Goal: Information Seeking & Learning: Learn about a topic

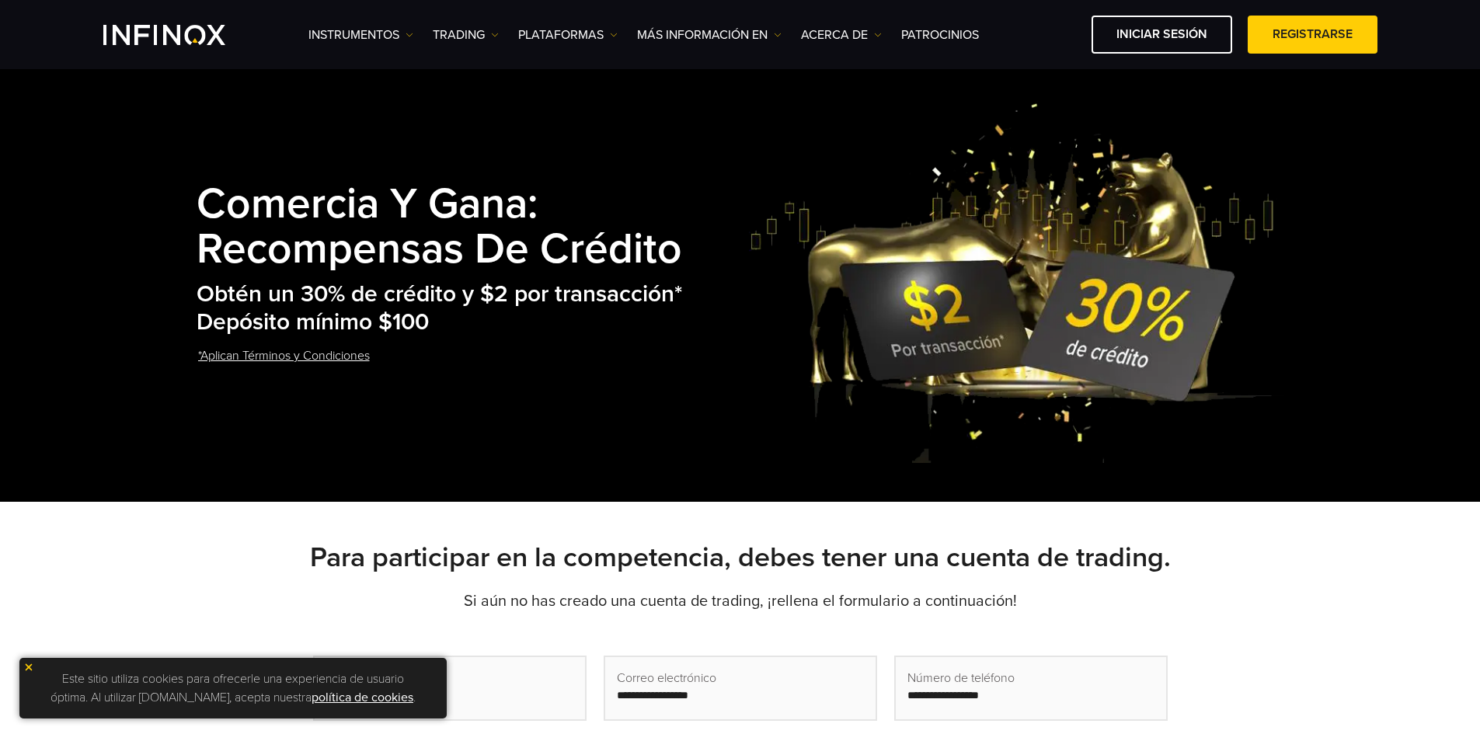
scroll to position [78, 0]
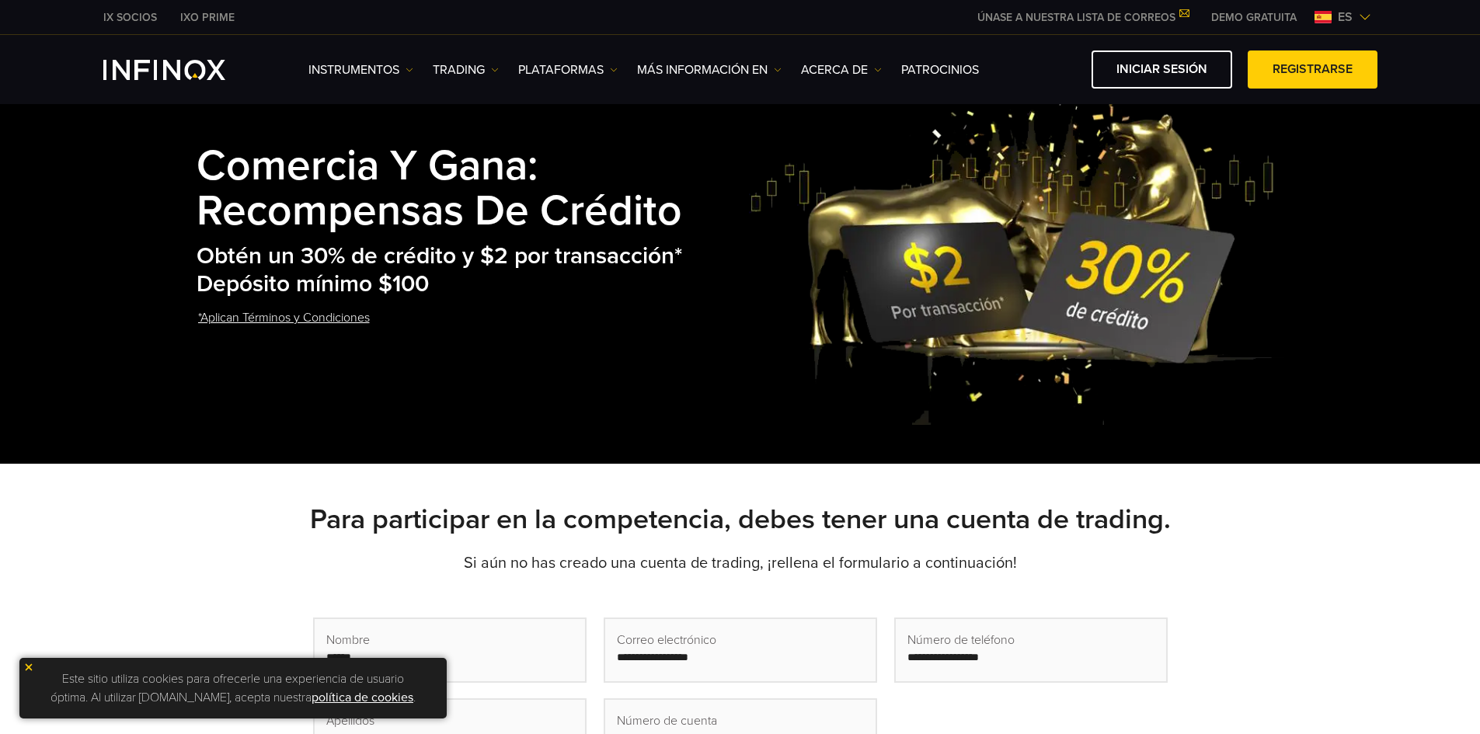
scroll to position [233, 0]
